Goal: Information Seeking & Learning: Learn about a topic

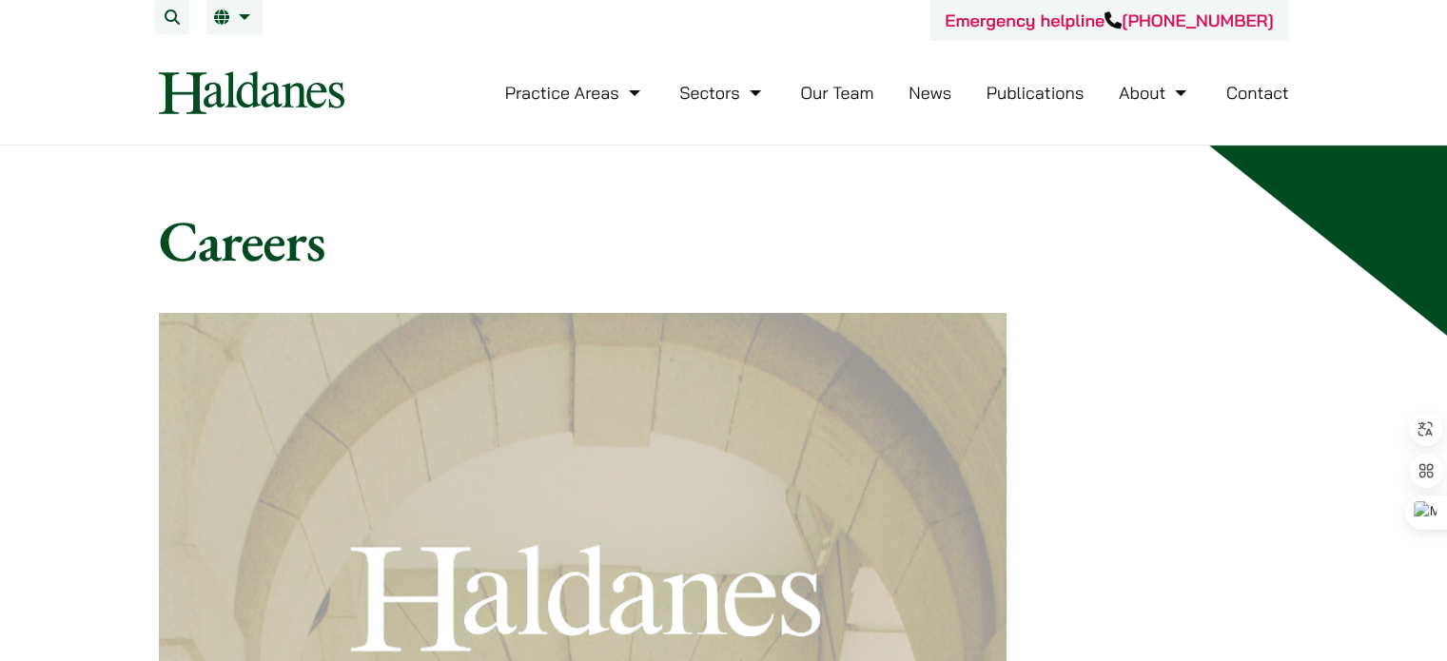
click at [857, 97] on link "Our Team" at bounding box center [836, 93] width 73 height 22
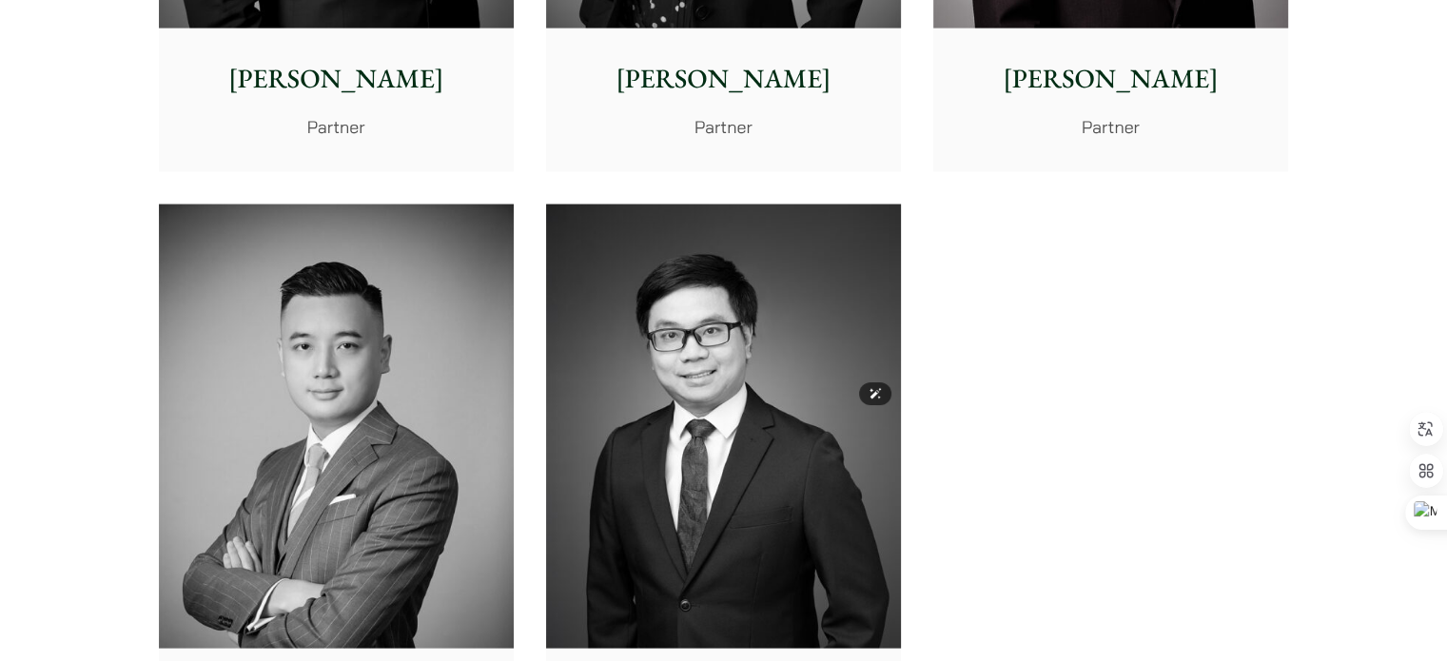
scroll to position [4281, 0]
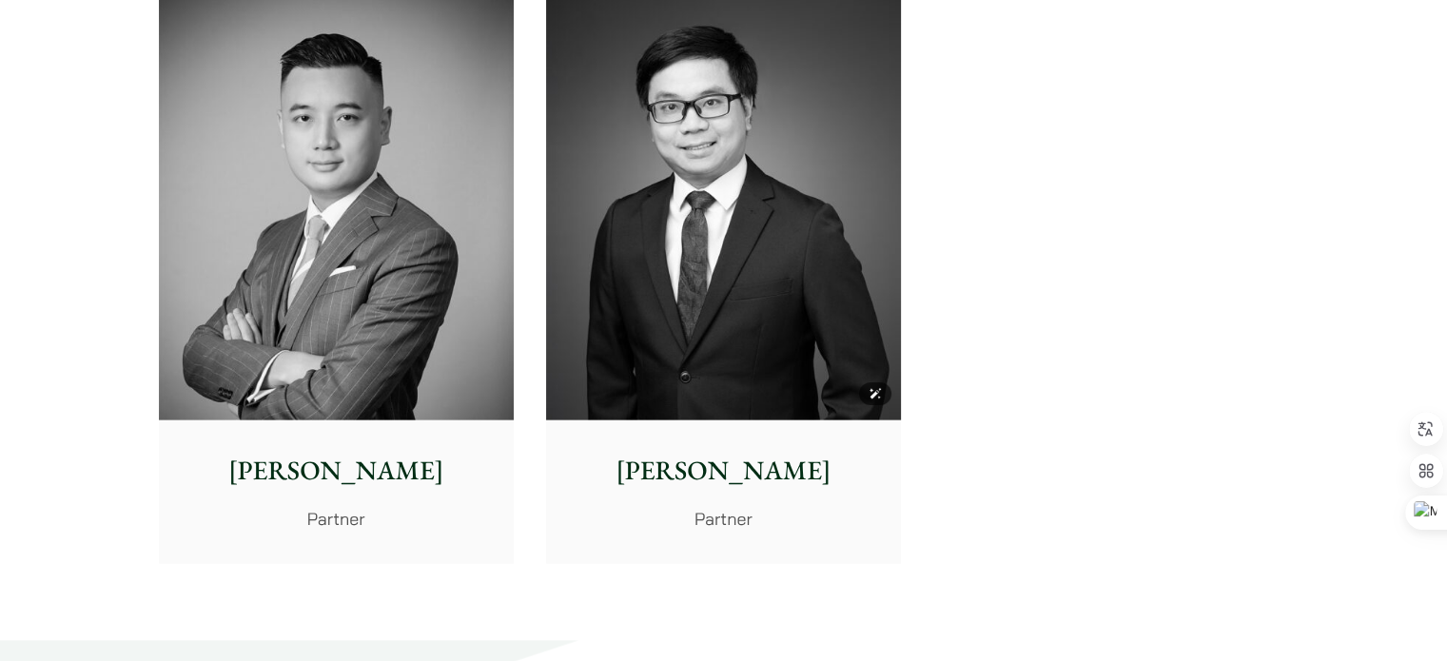
click at [815, 277] on img at bounding box center [723, 198] width 355 height 444
click at [330, 360] on img at bounding box center [336, 198] width 355 height 444
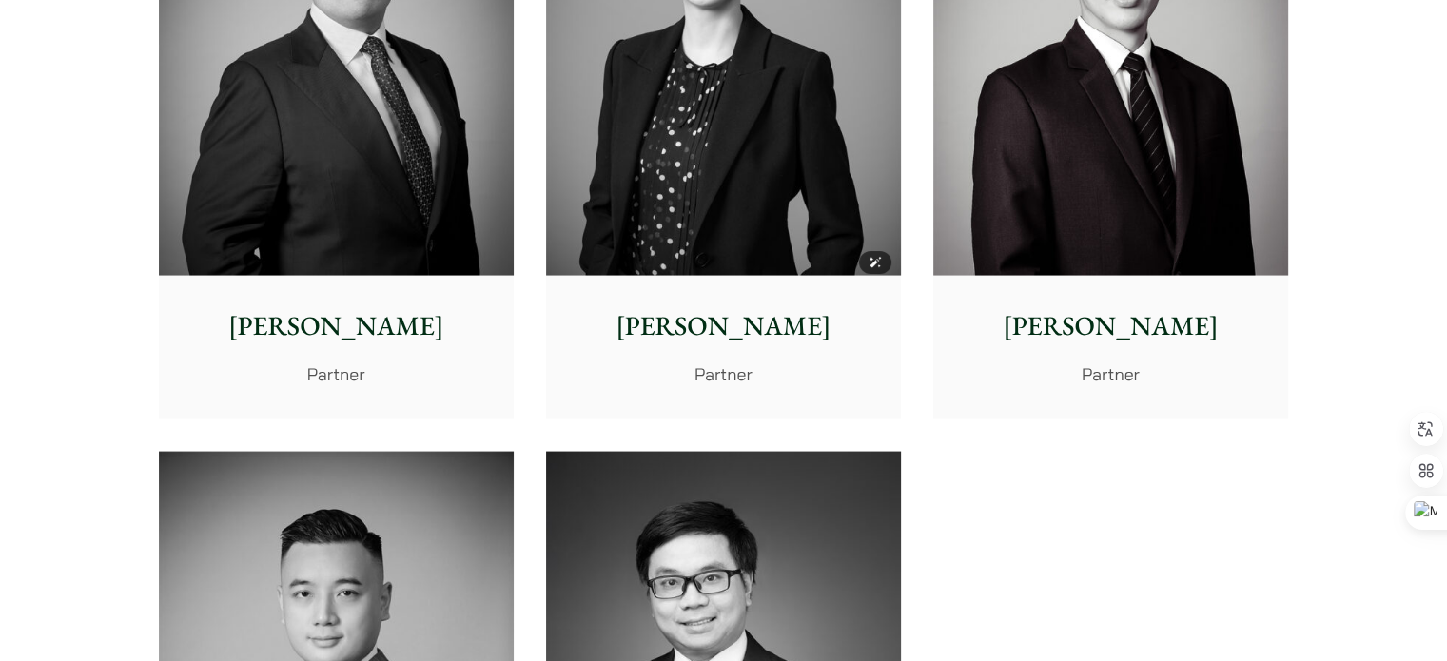
scroll to position [3520, 0]
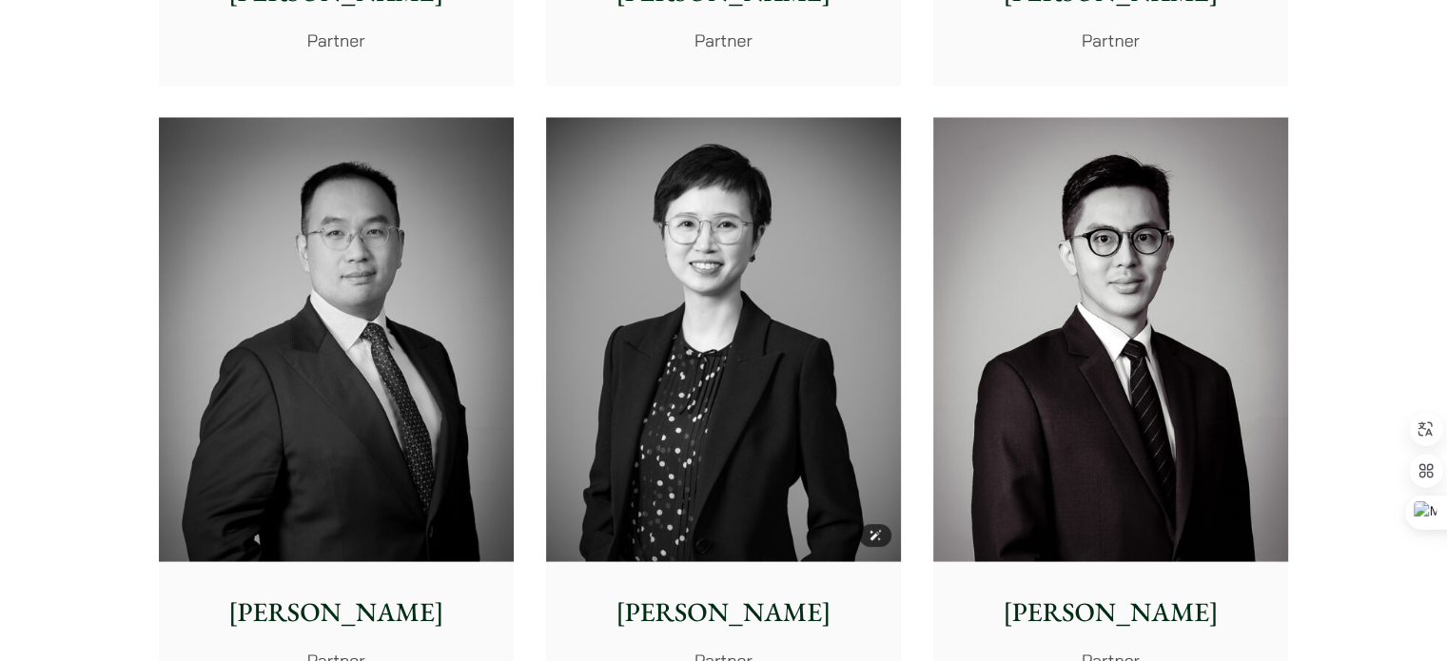
click at [837, 231] on img at bounding box center [723, 339] width 355 height 444
click at [438, 312] on img at bounding box center [336, 339] width 355 height 444
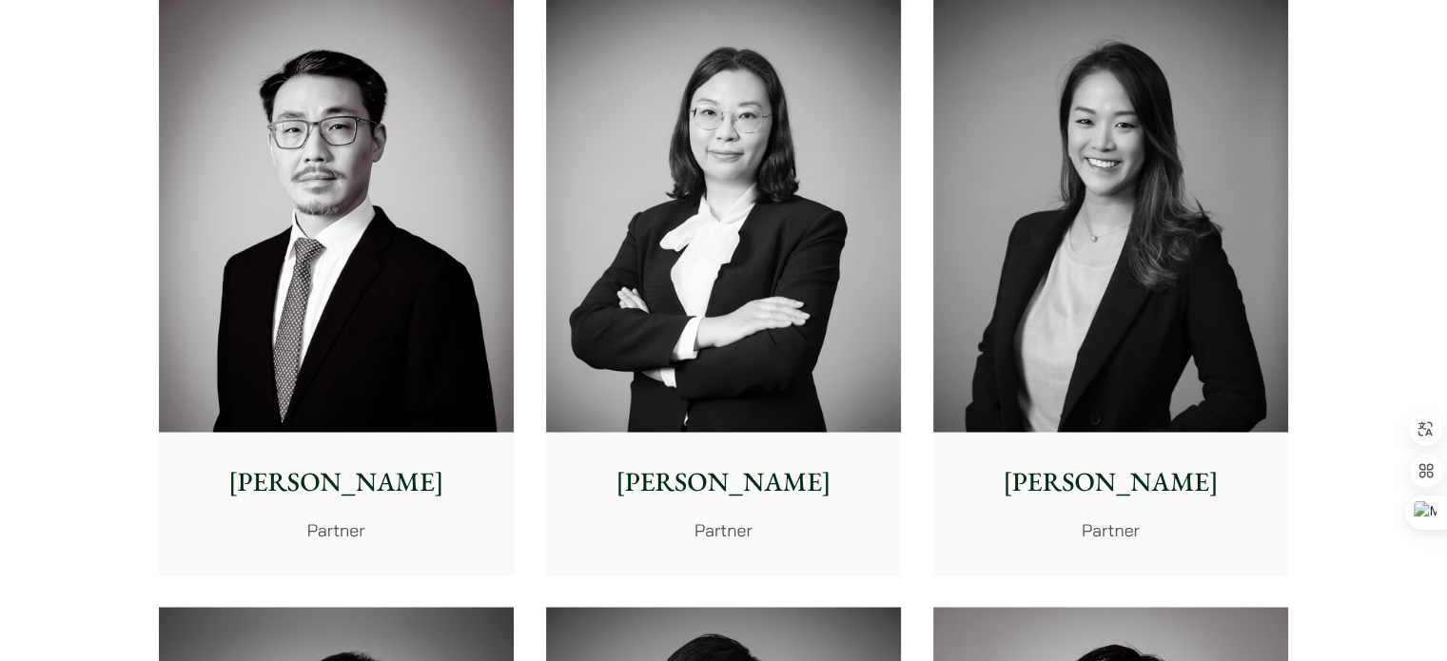
scroll to position [2949, 0]
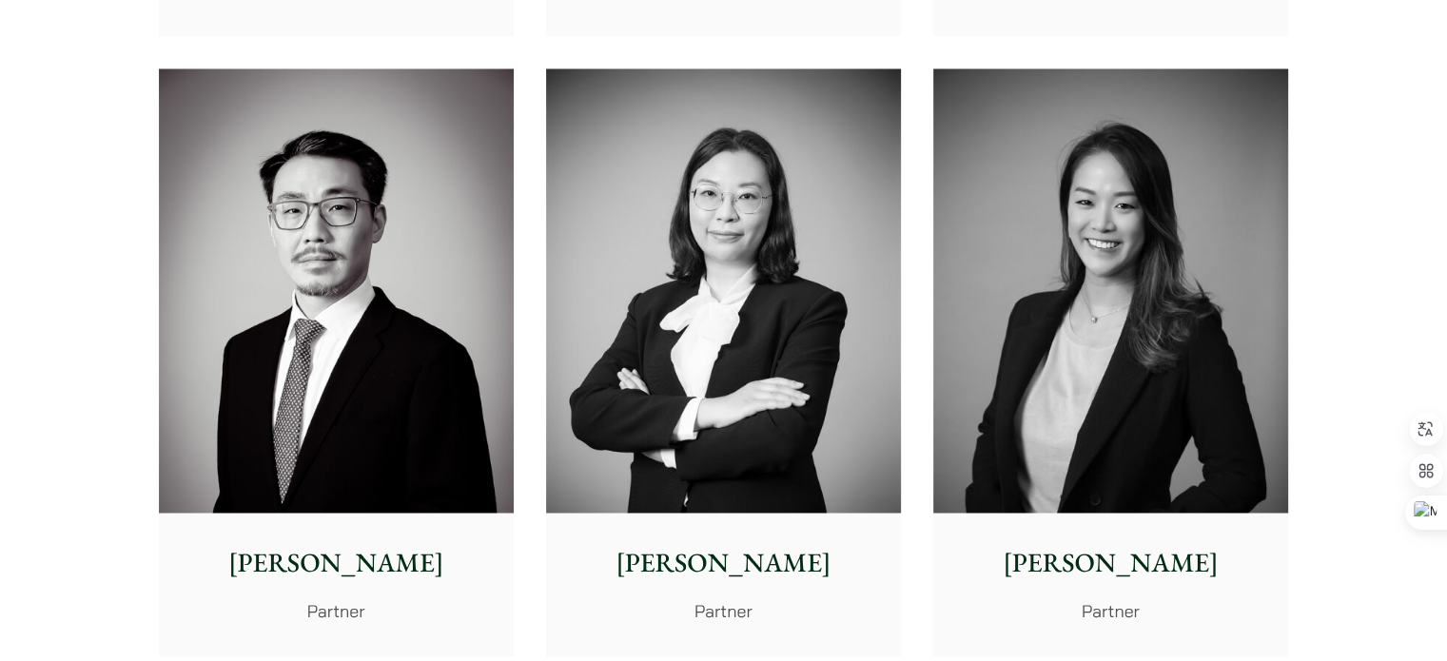
click at [1204, 332] on img at bounding box center [1110, 290] width 355 height 444
click at [731, 262] on img at bounding box center [723, 290] width 355 height 444
click at [307, 205] on img at bounding box center [336, 290] width 355 height 444
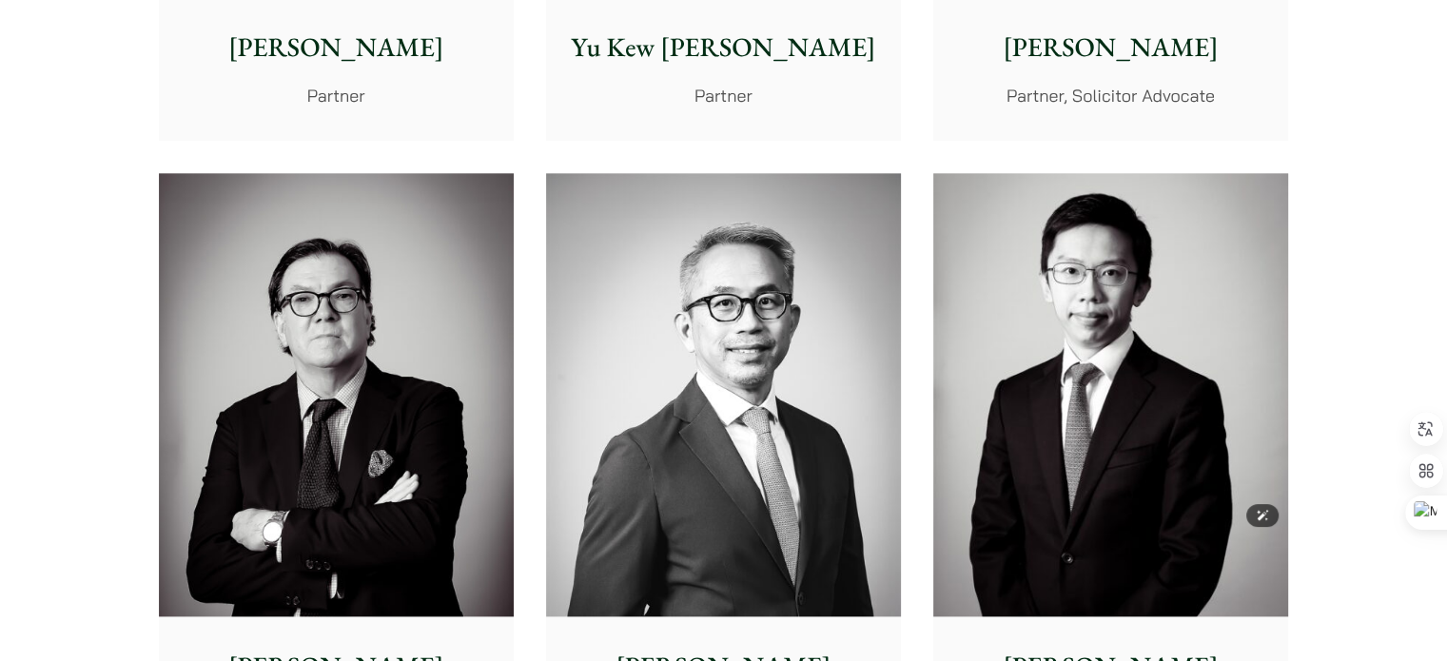
scroll to position [2188, 0]
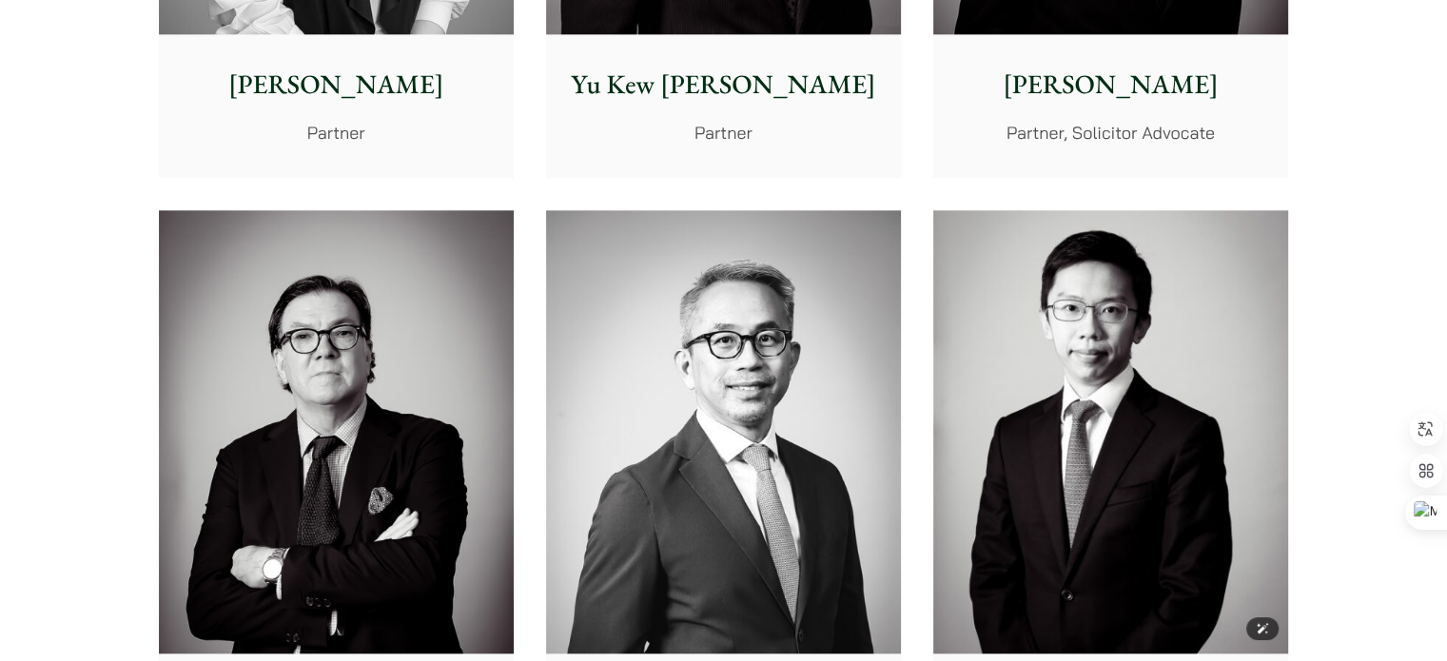
click at [1108, 246] on img at bounding box center [1110, 432] width 355 height 444
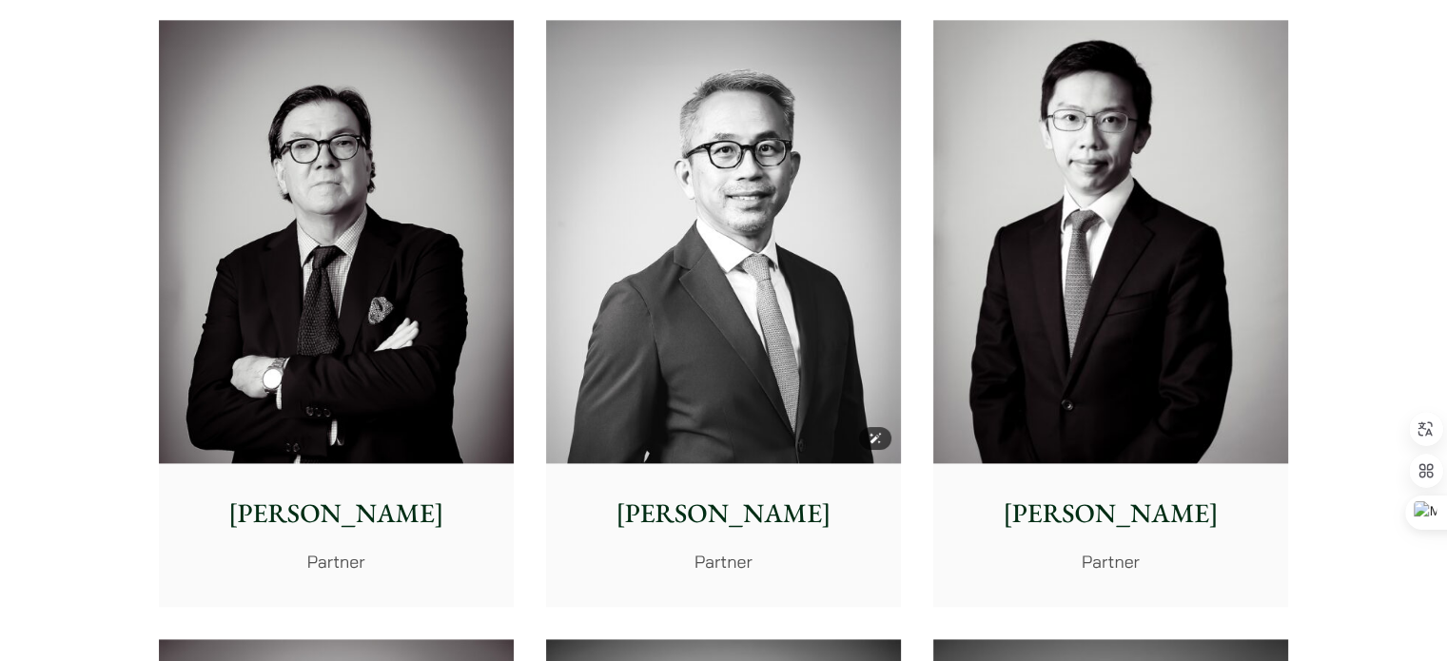
click at [772, 248] on img at bounding box center [723, 242] width 355 height 444
click at [388, 277] on img at bounding box center [336, 242] width 355 height 444
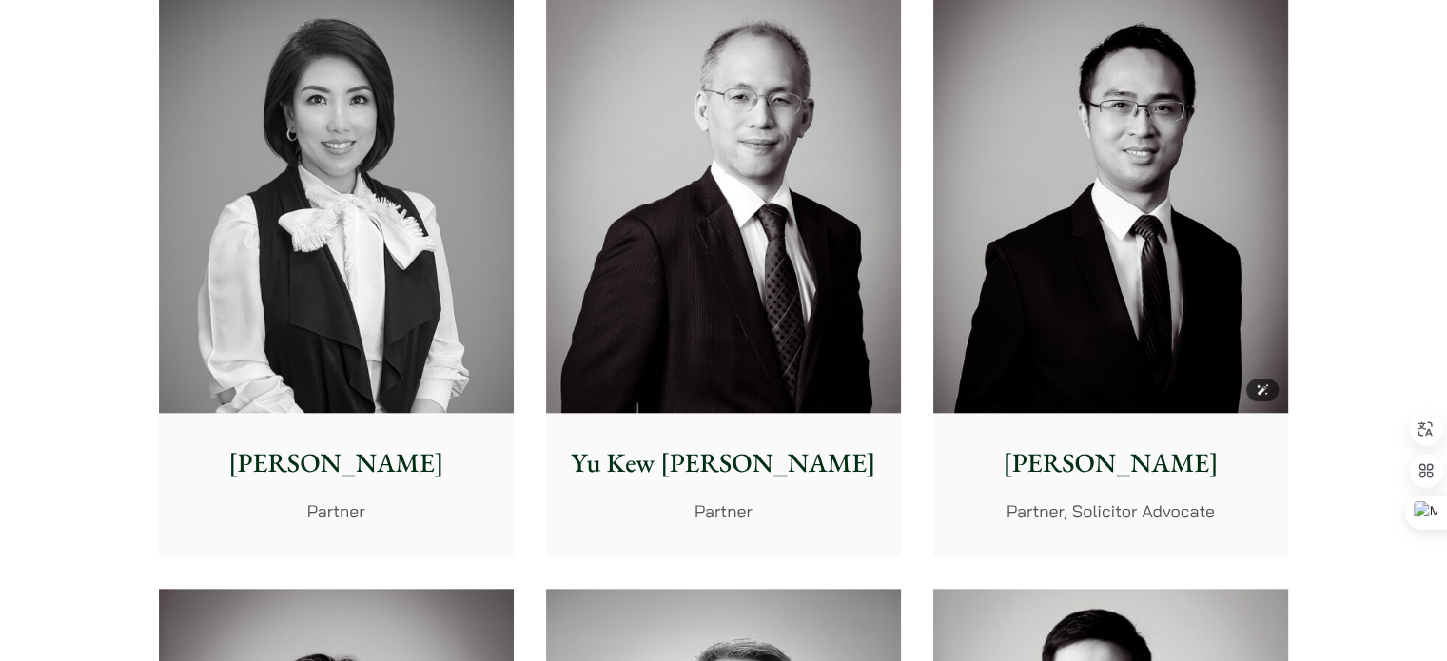
scroll to position [1807, 0]
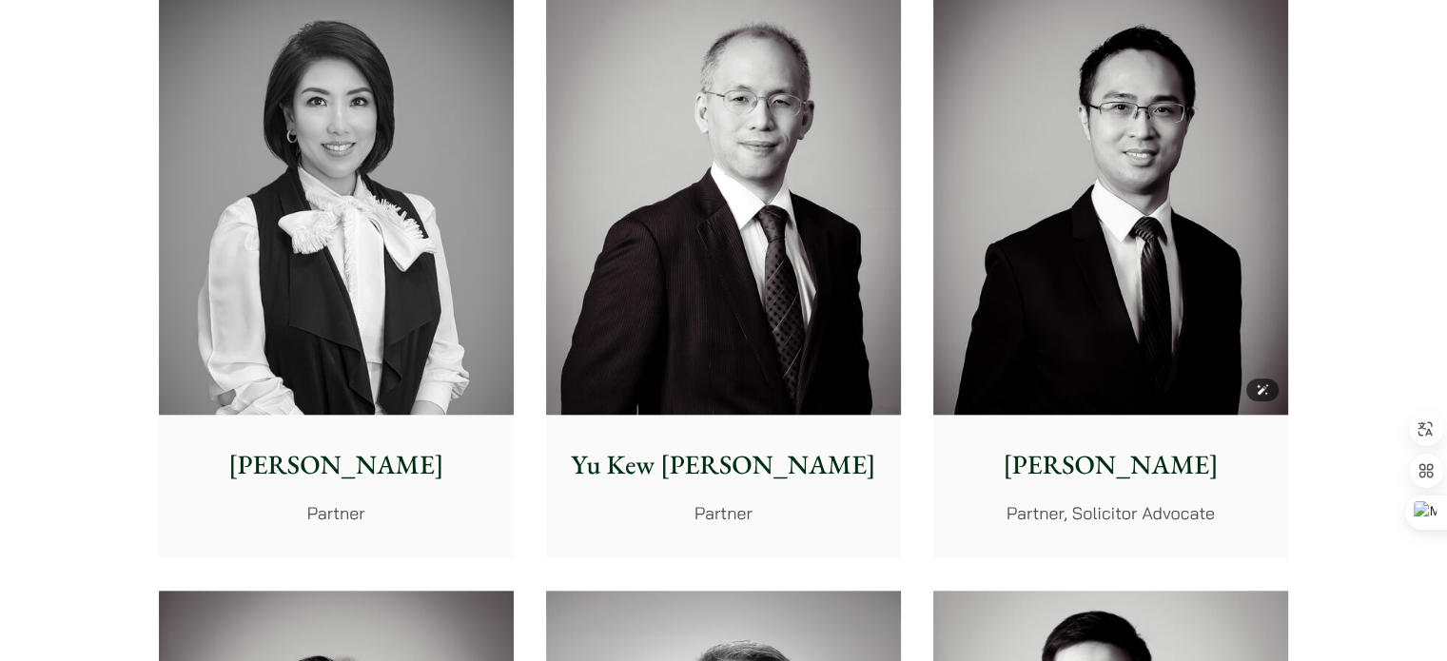
click at [1137, 250] on img at bounding box center [1110, 193] width 355 height 444
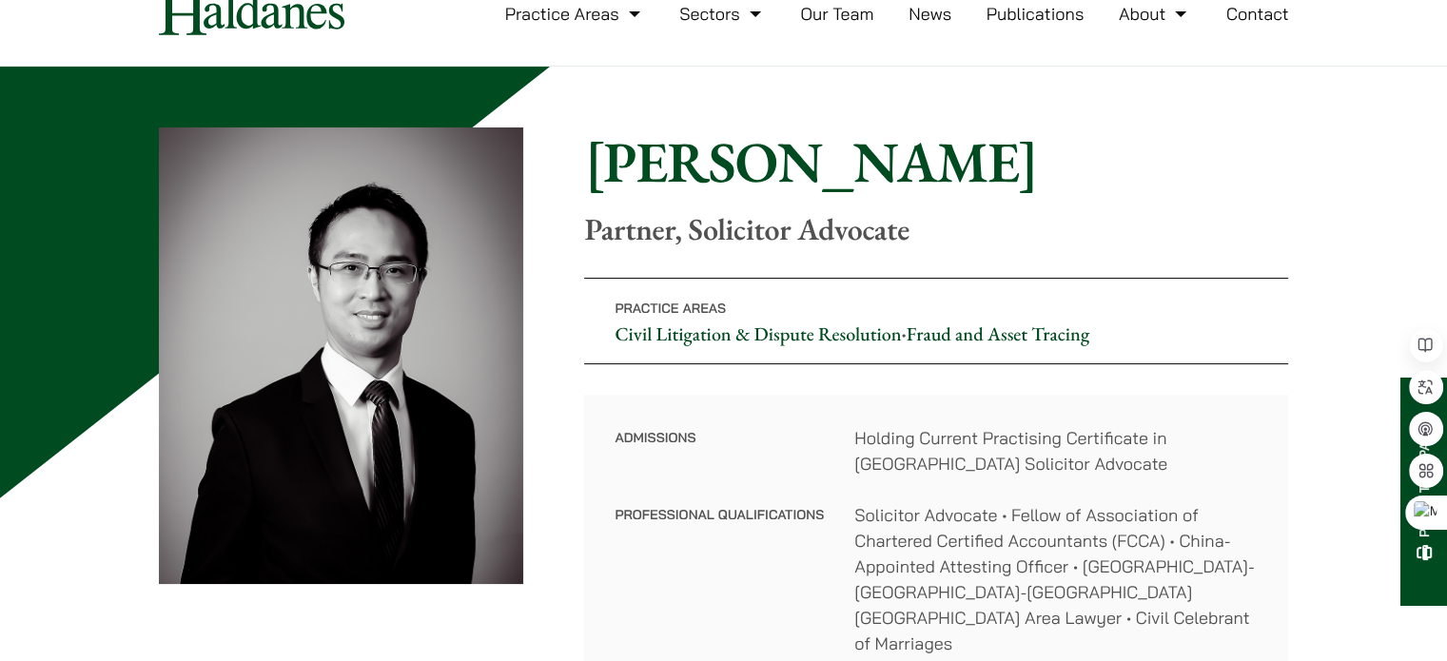
scroll to position [190, 0]
